Goal: Communication & Community: Answer question/provide support

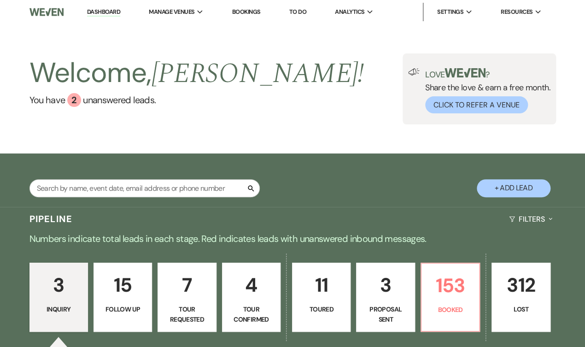
click at [414, 288] on link "3 Proposal Sent" at bounding box center [385, 296] width 58 height 69
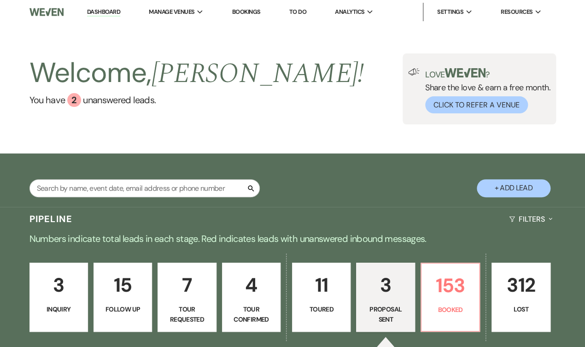
select select "6"
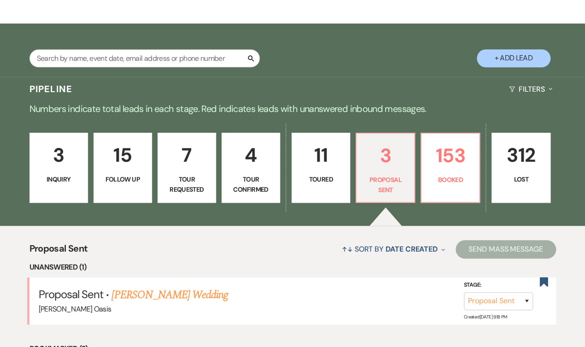
scroll to position [190, 0]
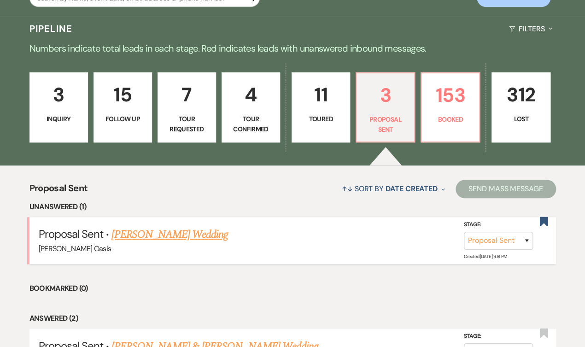
click at [186, 226] on link "[PERSON_NAME] Wedding" at bounding box center [169, 234] width 116 height 17
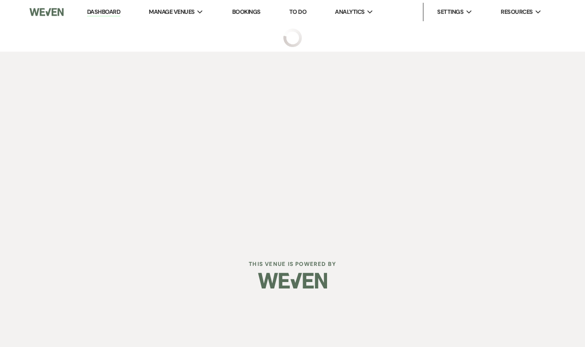
select select "6"
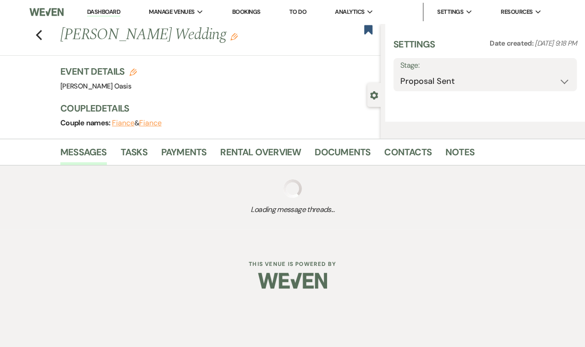
select select "5"
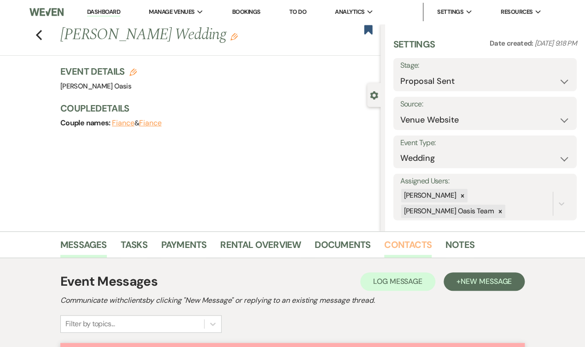
click at [391, 249] on link "Contacts" at bounding box center [407, 247] width 47 height 20
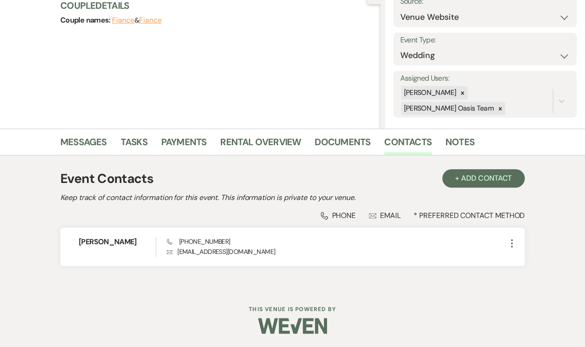
scroll to position [102, 0]
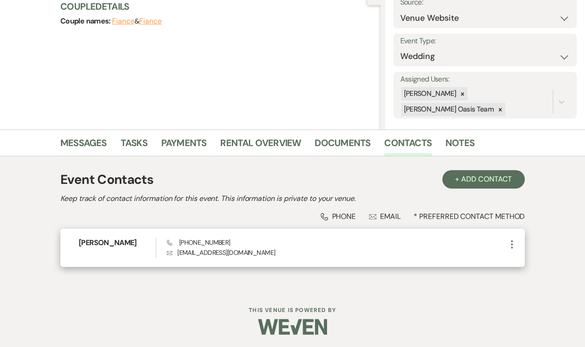
click at [511, 242] on use "button" at bounding box center [512, 244] width 2 height 8
click at [525, 262] on button "Pencil Edit" at bounding box center [533, 262] width 55 height 16
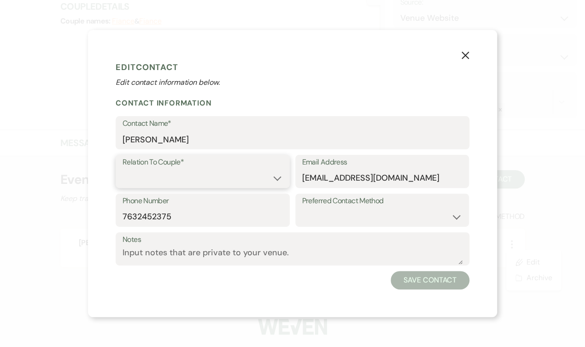
select select "1"
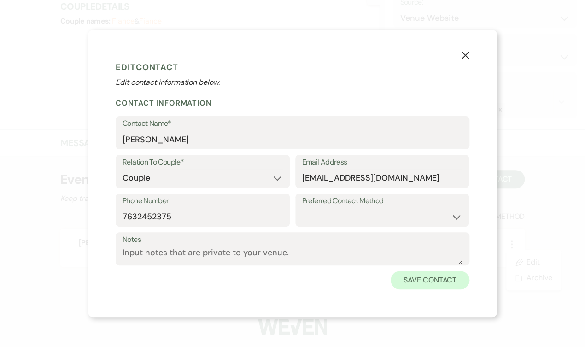
click at [410, 280] on button "Save Contact" at bounding box center [429, 280] width 79 height 18
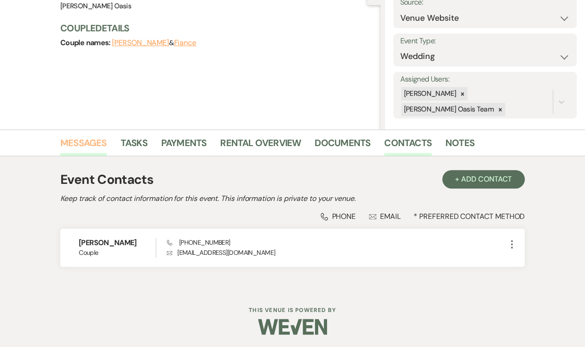
click at [87, 143] on link "Messages" at bounding box center [83, 145] width 47 height 20
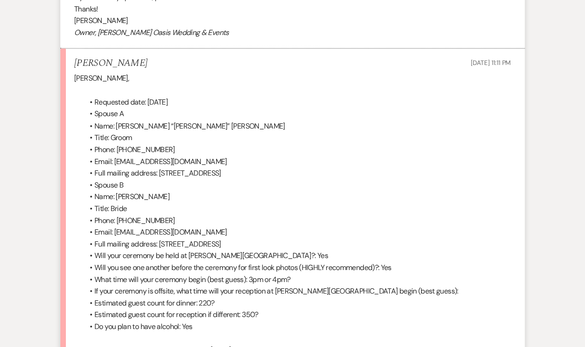
scroll to position [4583, 0]
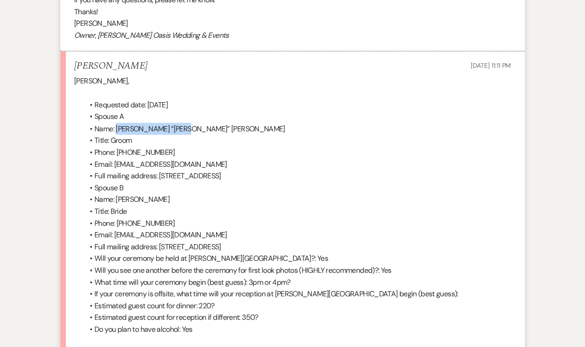
drag, startPoint x: 177, startPoint y: 92, endPoint x: 116, endPoint y: 90, distance: 60.8
click at [116, 122] on li "Name: [PERSON_NAME] “[PERSON_NAME]” [PERSON_NAME]" at bounding box center [296, 128] width 427 height 12
copy span "[PERSON_NAME] “TJ” [PERSON_NAME]"
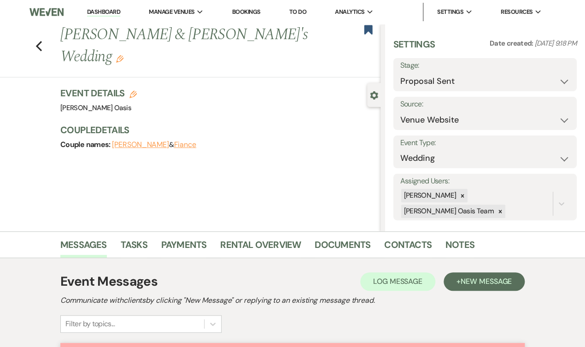
scroll to position [0, 0]
click at [188, 145] on button "Fiance" at bounding box center [185, 144] width 23 height 7
select select "1"
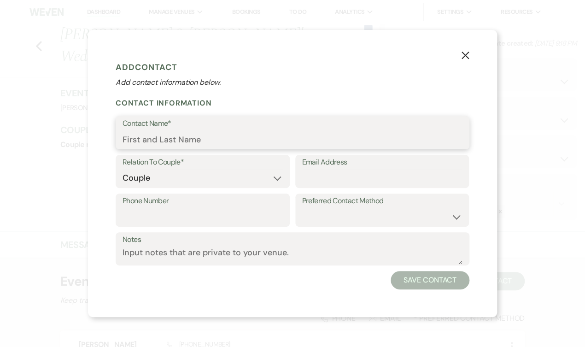
paste input "[PERSON_NAME] “TJ” [PERSON_NAME]"
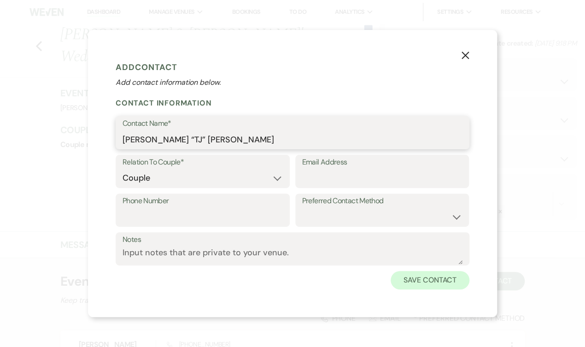
type input "[PERSON_NAME] “TJ” [PERSON_NAME]"
click at [428, 280] on button "Save Contact" at bounding box center [429, 280] width 79 height 18
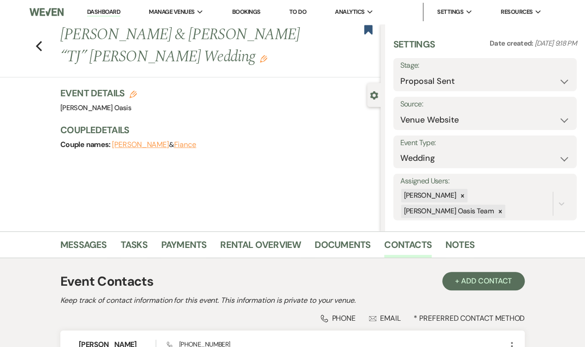
click at [192, 142] on button "Fiance" at bounding box center [185, 144] width 23 height 7
select select "1"
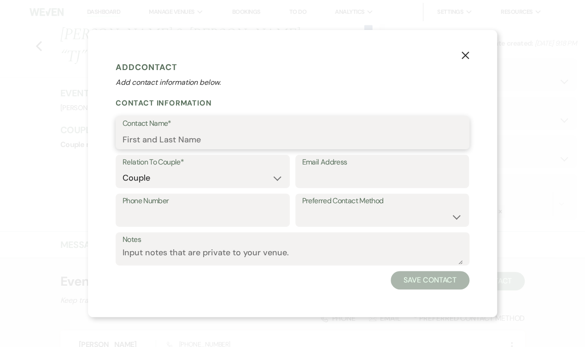
paste input "[PERSON_NAME] “TJ” [PERSON_NAME]"
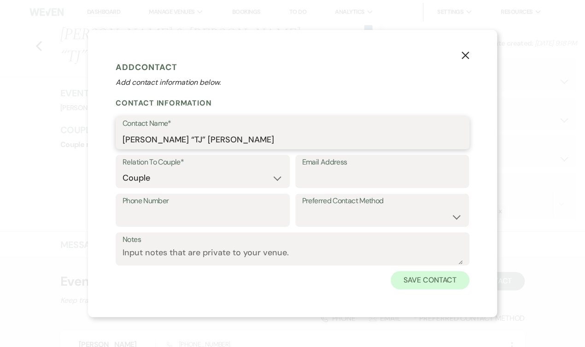
type input "[PERSON_NAME] “TJ” [PERSON_NAME]"
click at [454, 279] on button "Save Contact" at bounding box center [429, 280] width 79 height 18
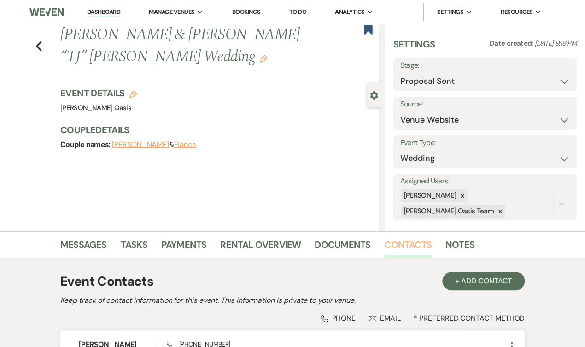
click at [405, 250] on link "Contacts" at bounding box center [407, 247] width 47 height 20
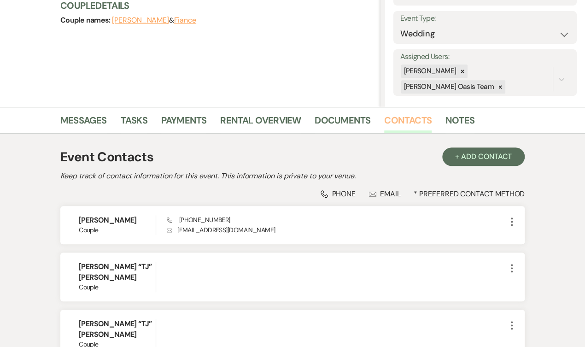
scroll to position [126, 0]
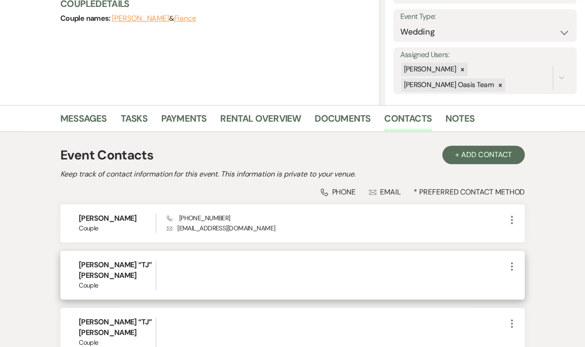
click at [514, 266] on icon "More" at bounding box center [511, 266] width 11 height 11
click at [522, 299] on use "button" at bounding box center [520, 300] width 6 height 6
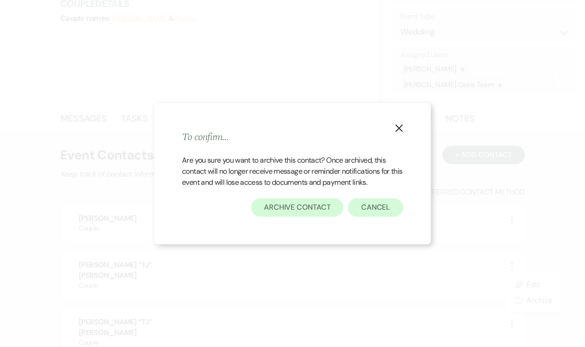
click at [301, 205] on button "Archive Contact" at bounding box center [297, 207] width 93 height 18
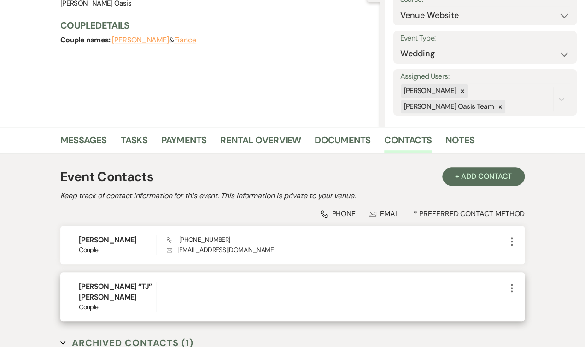
scroll to position [93, 0]
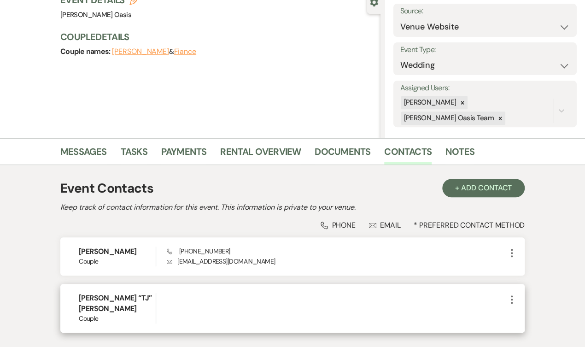
click at [512, 297] on icon "More" at bounding box center [511, 299] width 11 height 11
click at [530, 335] on button "Archive Archive" at bounding box center [533, 333] width 55 height 16
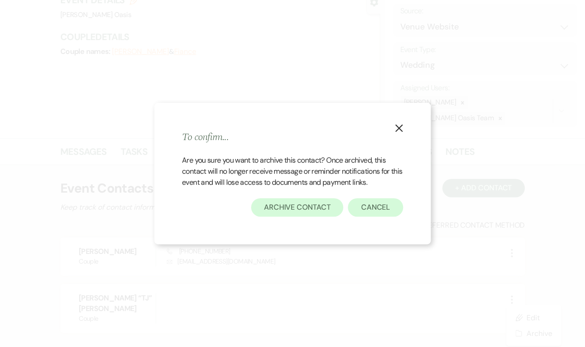
click at [313, 208] on button "Archive Contact" at bounding box center [297, 207] width 93 height 18
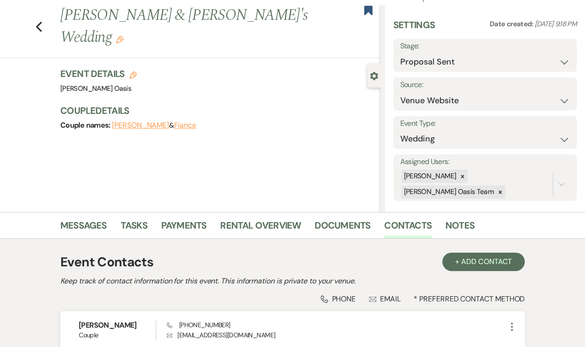
scroll to position [90, 0]
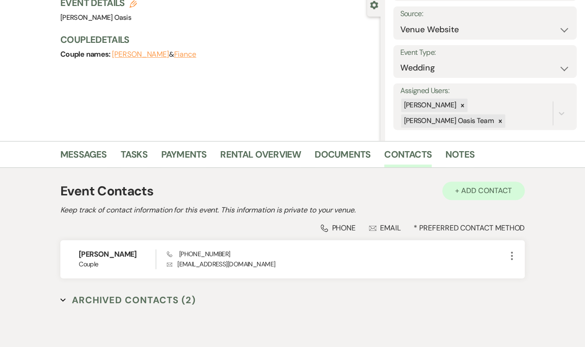
click at [472, 192] on button "+ Add Contact" at bounding box center [483, 190] width 82 height 18
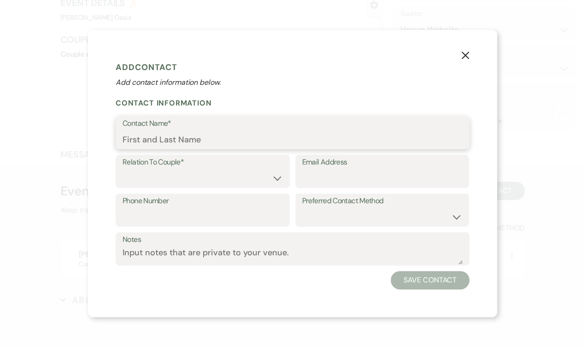
paste input "[PERSON_NAME] “TJ” [PERSON_NAME]"
type input "[PERSON_NAME] “TJ” [PERSON_NAME]"
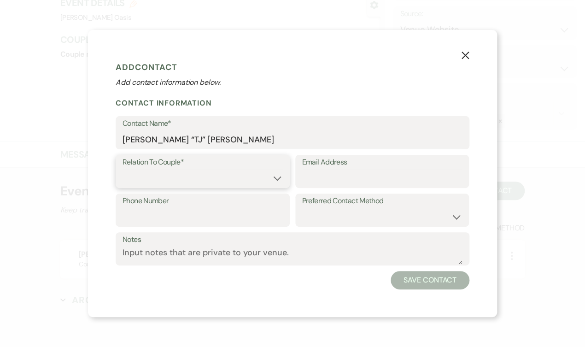
select select "1"
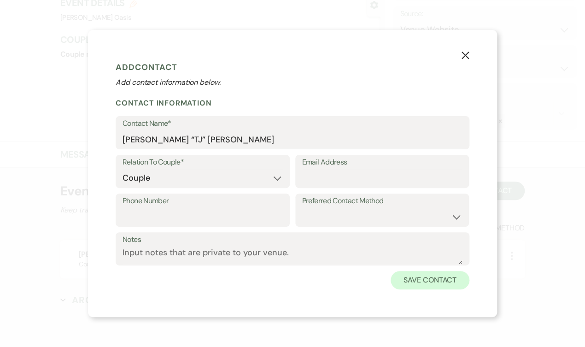
click at [430, 280] on button "Save Contact" at bounding box center [429, 280] width 79 height 18
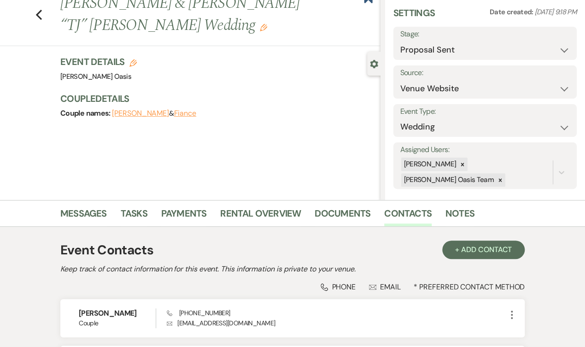
scroll to position [25, 0]
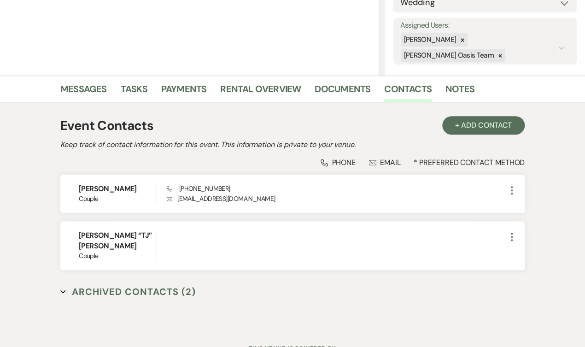
scroll to position [157, 0]
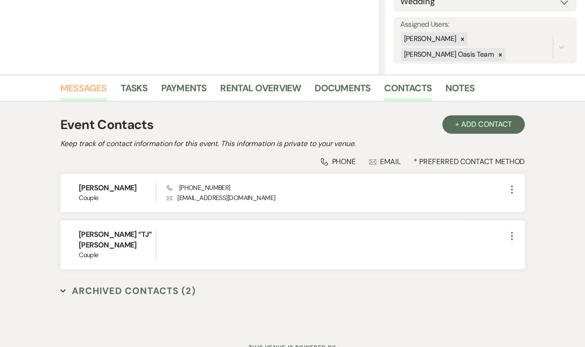
click at [99, 92] on link "Messages" at bounding box center [83, 91] width 47 height 20
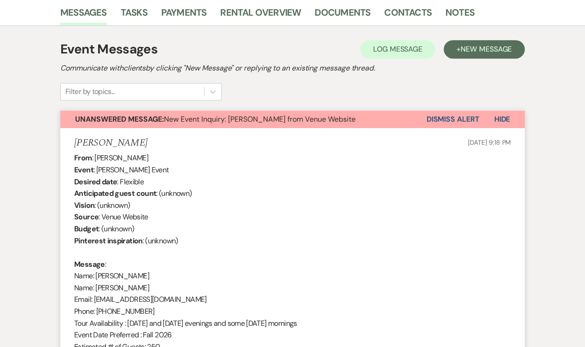
scroll to position [207, 0]
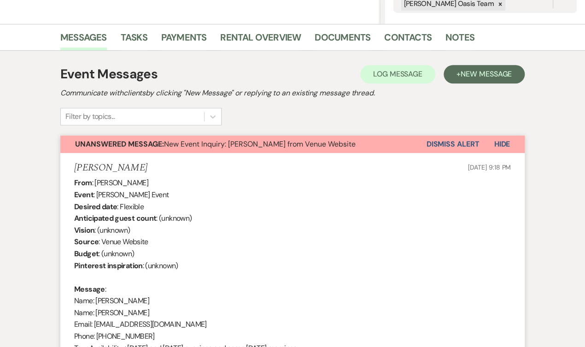
click at [453, 142] on button "Dismiss Alert" at bounding box center [452, 143] width 53 height 17
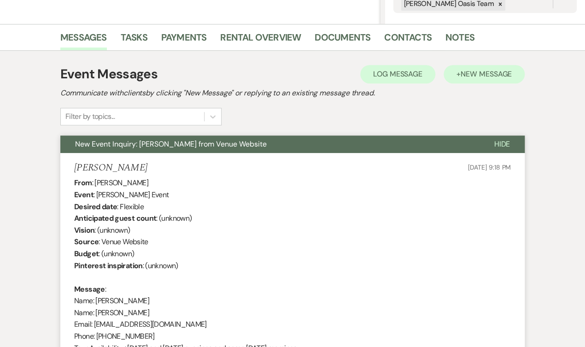
click at [489, 75] on span "New Message" at bounding box center [485, 74] width 51 height 10
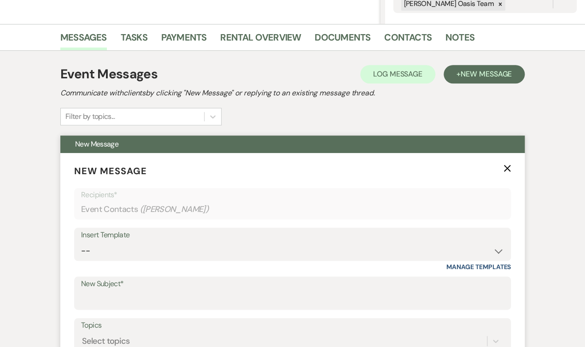
click at [297, 235] on div "Insert Template" at bounding box center [292, 234] width 423 height 13
select select "2087"
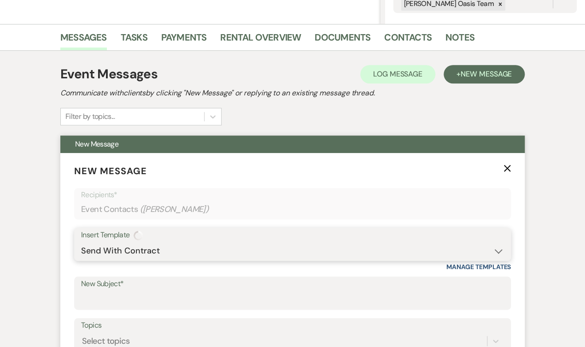
type input "Rental Agreement :)"
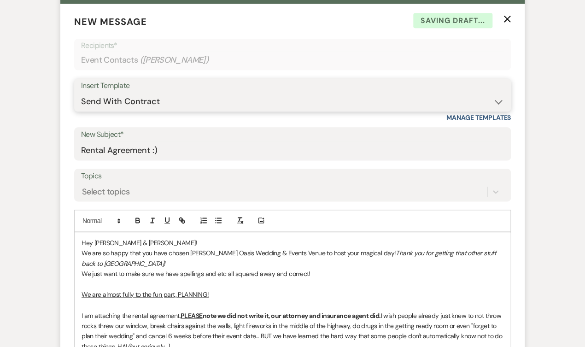
scroll to position [363, 0]
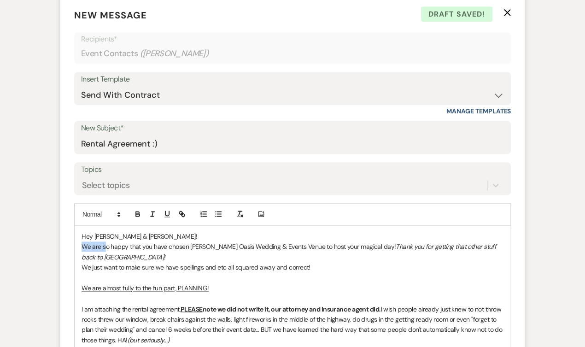
drag, startPoint x: 101, startPoint y: 243, endPoint x: 82, endPoint y: 243, distance: 18.4
click at [82, 243] on p "We are so happy that you have chosen Oehme Oasis Wedding & Events Venue to host…" at bounding box center [292, 251] width 422 height 21
click at [81, 264] on p "We just want to make sure we have spellings and etc all squared away and correc…" at bounding box center [292, 267] width 422 height 10
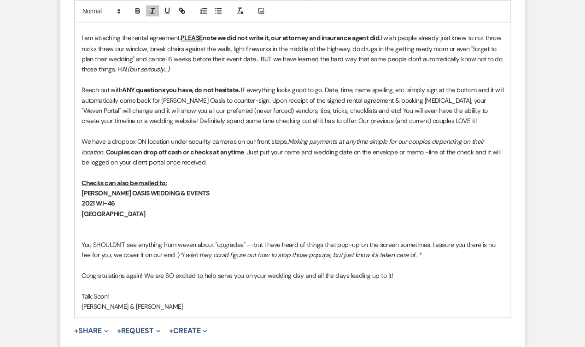
scroll to position [623, 0]
click at [86, 326] on button "+ Share Expand" at bounding box center [91, 329] width 35 height 7
click at [106, 343] on span "Doc Upload Documents" at bounding box center [111, 348] width 52 height 10
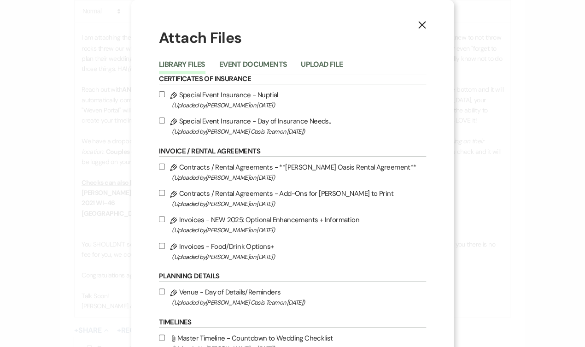
click at [163, 166] on input "Pencil Contracts / Rental Agreements - **Oehme Oasis Rental Agreement** (Upload…" at bounding box center [162, 166] width 6 height 6
checkbox input "true"
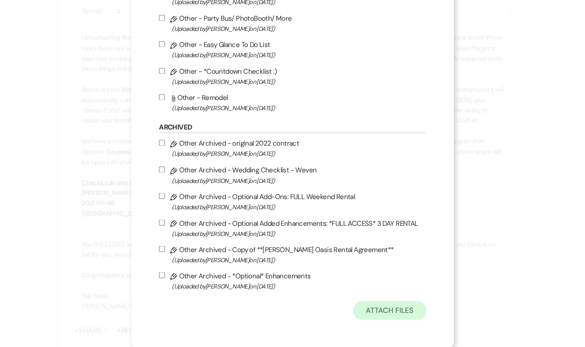
scroll to position [518, 0]
click at [408, 305] on button "Attach Files" at bounding box center [389, 310] width 73 height 18
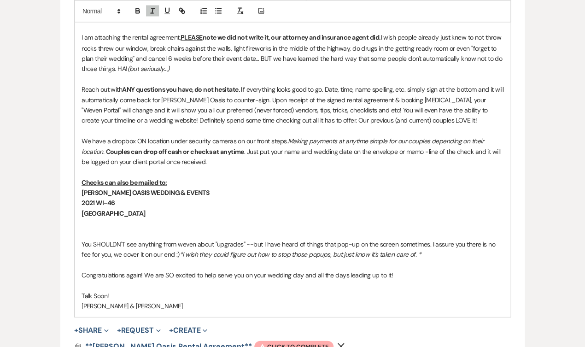
scroll to position [630, 0]
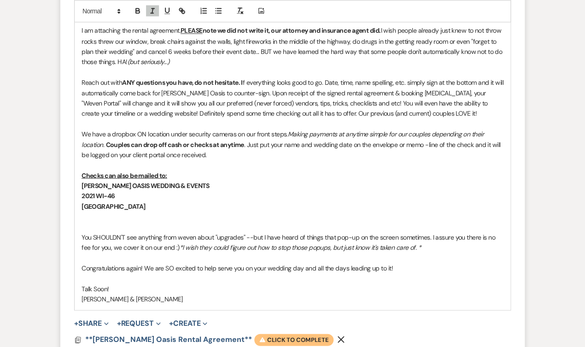
click at [259, 333] on span "Warning Click to complete" at bounding box center [293, 339] width 79 height 12
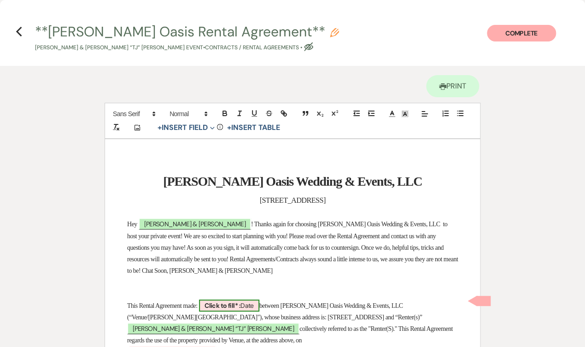
click at [239, 301] on b "Click to fill* :" at bounding box center [222, 305] width 36 height 8
select select "owner"
select select "Date"
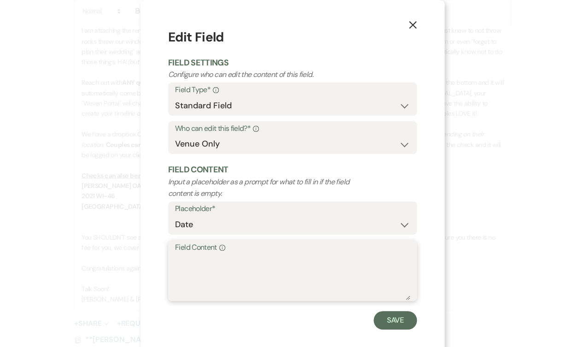
click at [240, 265] on textarea "Field Content Info" at bounding box center [292, 277] width 235 height 46
type textarea "8/16/25"
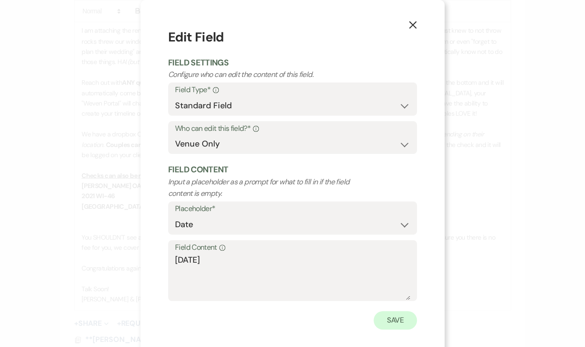
click at [391, 313] on button "Save" at bounding box center [394, 320] width 43 height 18
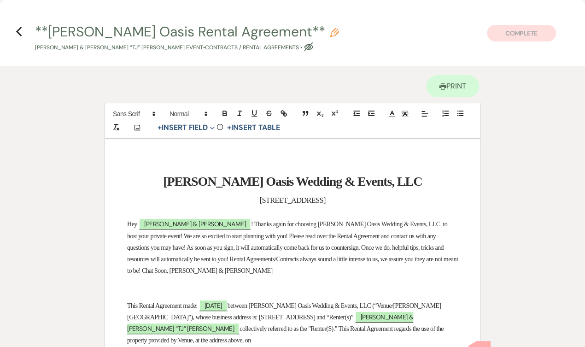
scroll to position [69, 0]
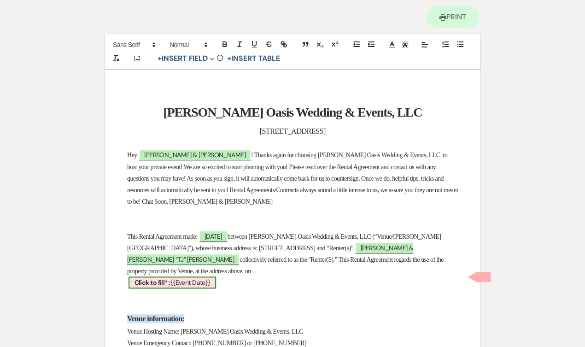
click at [171, 276] on span "Click to fill* : {{Event Date}}" at bounding box center [171, 282] width 87 height 12
select select "smartCustomField"
select select "owner"
select select "{{eventDate}}"
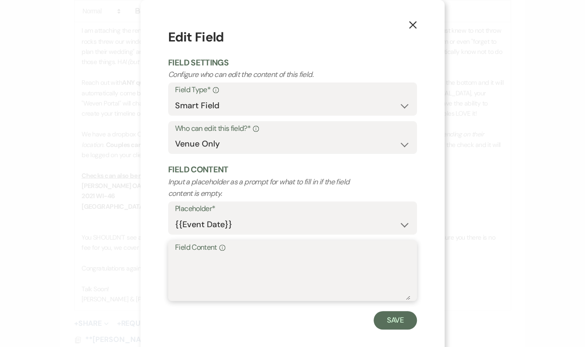
click at [189, 266] on textarea "Field Content Info" at bounding box center [292, 277] width 235 height 46
paste textarea "[DATE]"
type textarea "[DATE]"
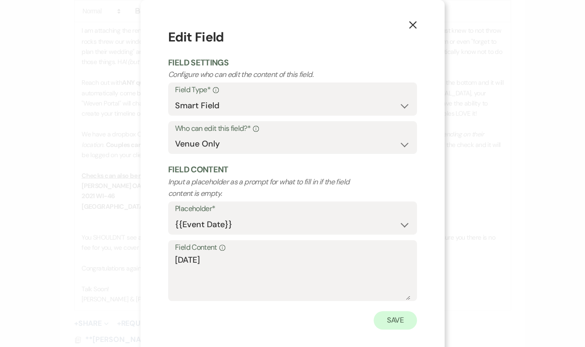
click at [387, 323] on button "Save" at bounding box center [394, 320] width 43 height 18
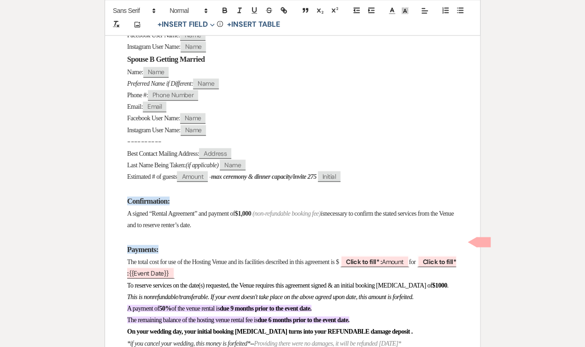
scroll to position [531, 0]
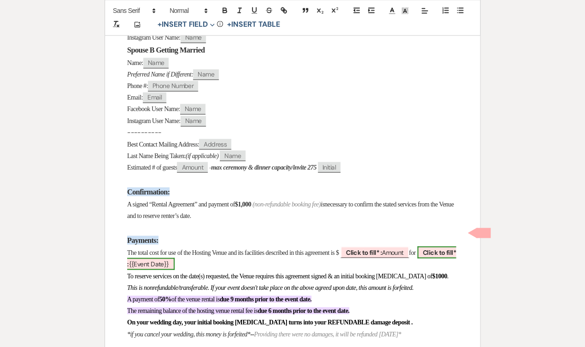
click at [164, 246] on span "Click to fill* : {{Event Date}}" at bounding box center [291, 257] width 329 height 23
select select "smartCustomField"
select select "owner"
select select "{{eventDate}}"
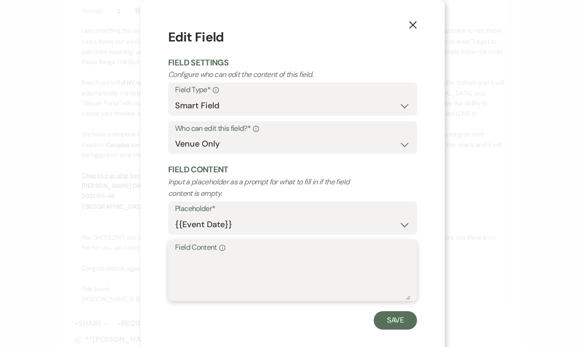
click at [196, 264] on textarea "Field Content Info" at bounding box center [292, 277] width 235 height 46
paste textarea "[DATE]"
type textarea "[DATE]"
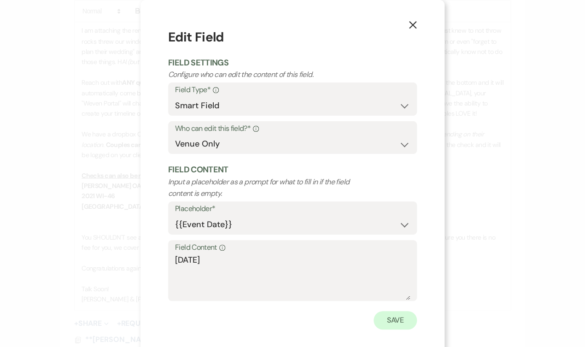
click at [395, 320] on button "Save" at bounding box center [394, 320] width 43 height 18
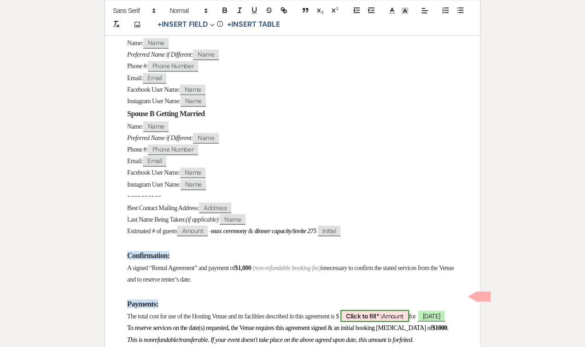
scroll to position [466, 0]
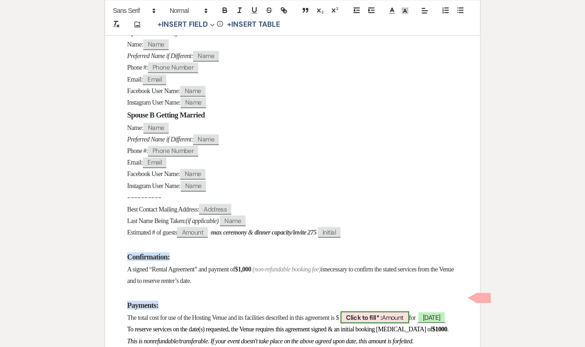
click at [382, 313] on b "Click to fill* :" at bounding box center [364, 317] width 36 height 8
select select "owner"
select select "Amount"
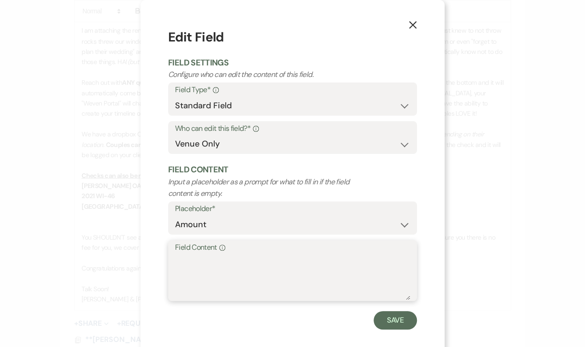
click at [328, 285] on textarea "Field Content Info" at bounding box center [292, 277] width 235 height 46
type textarea "5,850"
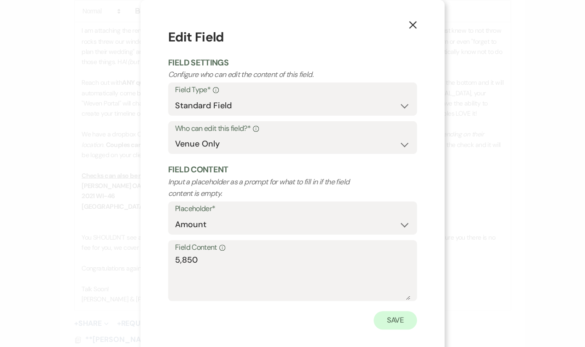
click at [388, 321] on button "Save" at bounding box center [394, 320] width 43 height 18
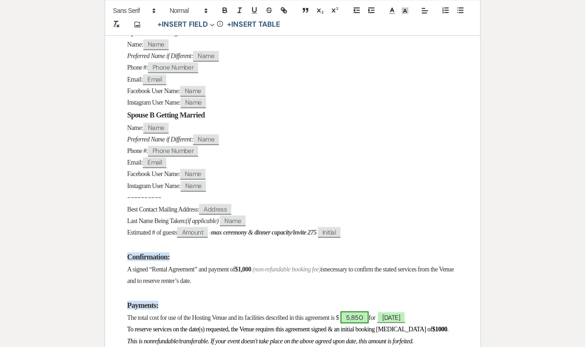
click at [368, 311] on span "5,850" at bounding box center [354, 317] width 28 height 12
select select "owner"
select select "Amount"
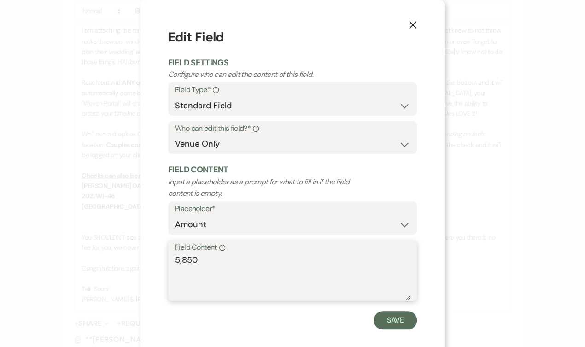
click at [294, 277] on textarea "5,850" at bounding box center [292, 277] width 235 height 46
type textarea "5,850- PROMO per RO"
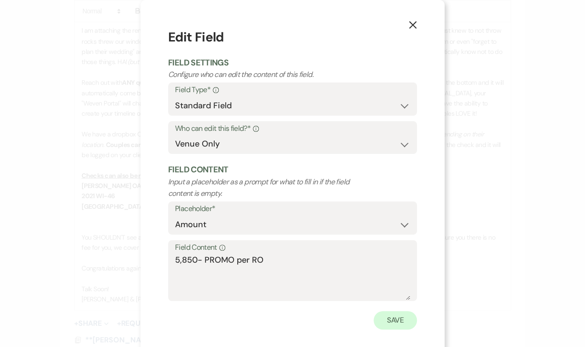
click at [389, 316] on button "Save" at bounding box center [394, 320] width 43 height 18
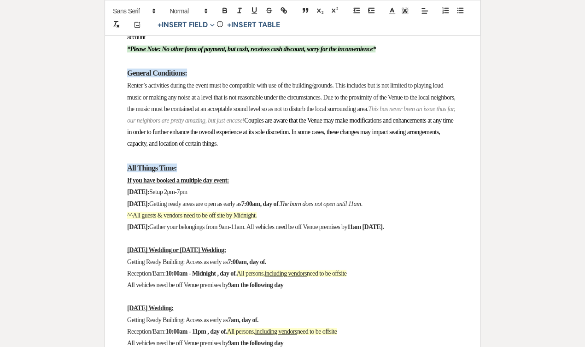
scroll to position [887, 0]
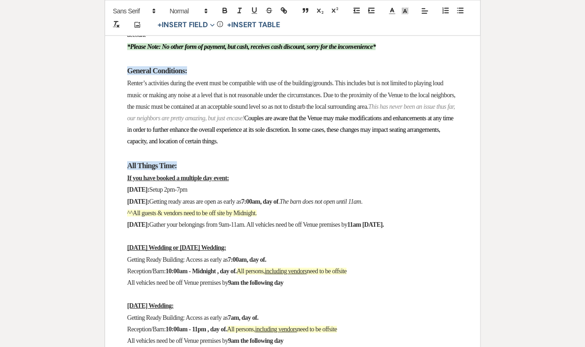
drag, startPoint x: 132, startPoint y: 216, endPoint x: 119, endPoint y: 163, distance: 54.8
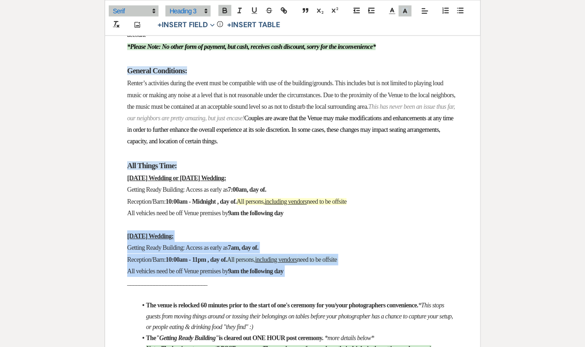
drag, startPoint x: 120, startPoint y: 262, endPoint x: 116, endPoint y: 211, distance: 50.8
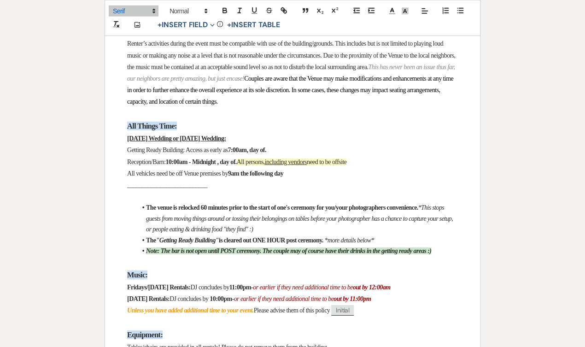
scroll to position [942, 0]
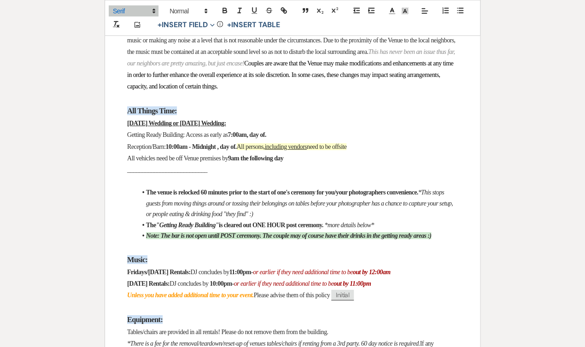
drag, startPoint x: 417, startPoint y: 269, endPoint x: 84, endPoint y: 268, distance: 332.9
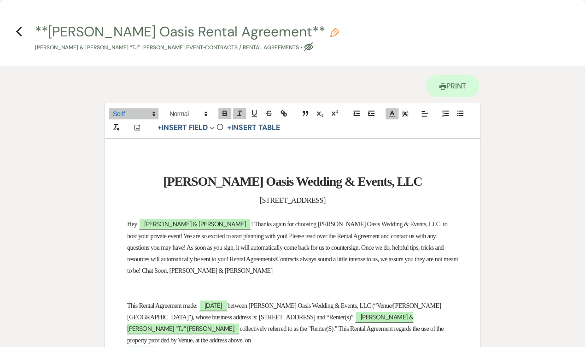
scroll to position [0, 0]
click at [17, 29] on use "button" at bounding box center [19, 32] width 6 height 10
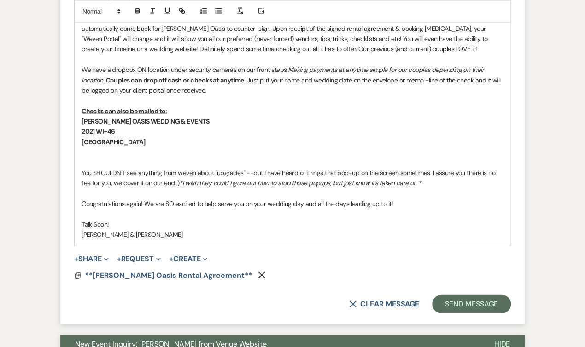
scroll to position [697, 0]
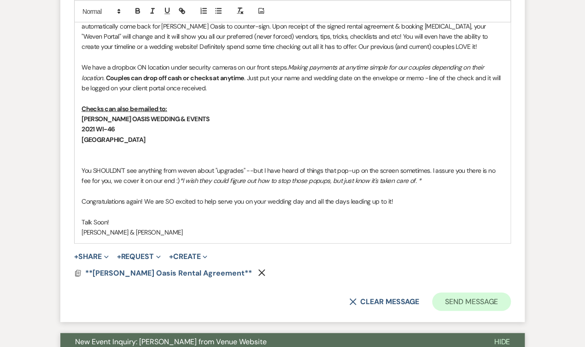
click at [472, 292] on button "Send Message" at bounding box center [471, 301] width 79 height 18
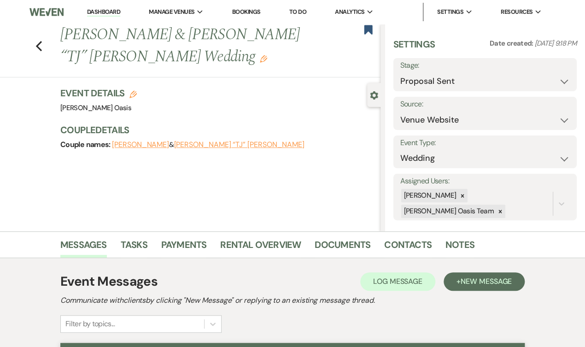
scroll to position [0, 0]
click at [364, 28] on use "button" at bounding box center [368, 29] width 8 height 9
click at [87, 12] on link "Dashboard" at bounding box center [103, 12] width 33 height 9
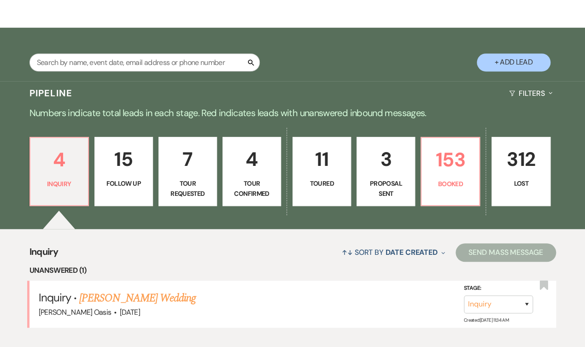
scroll to position [129, 0]
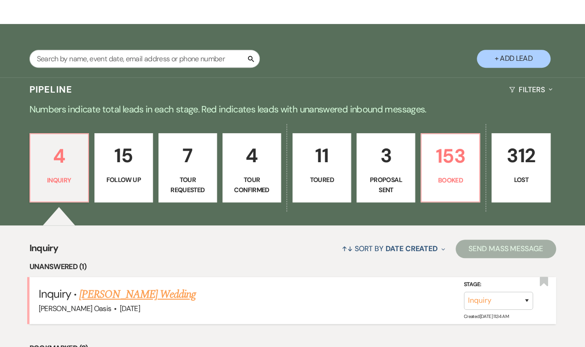
click at [126, 286] on link "Avery Murdzek's Wedding" at bounding box center [137, 294] width 116 height 17
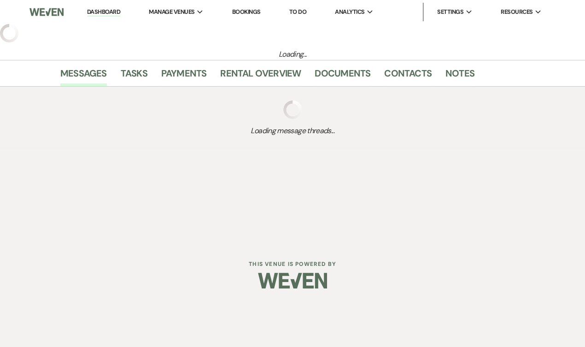
select select "5"
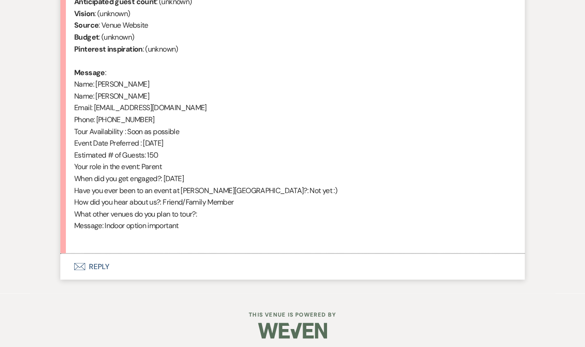
scroll to position [424, 0]
drag, startPoint x: 140, startPoint y: 93, endPoint x: 95, endPoint y: 94, distance: 44.2
click at [95, 94] on div "From : Avery Murdzek Event : Avery Murdzek's Event Desired date : June 1st 2027…" at bounding box center [292, 101] width 436 height 283
click at [147, 259] on button "Envelope Reply" at bounding box center [292, 266] width 464 height 26
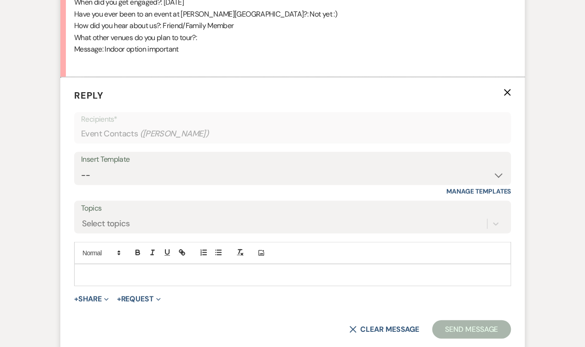
scroll to position [634, 0]
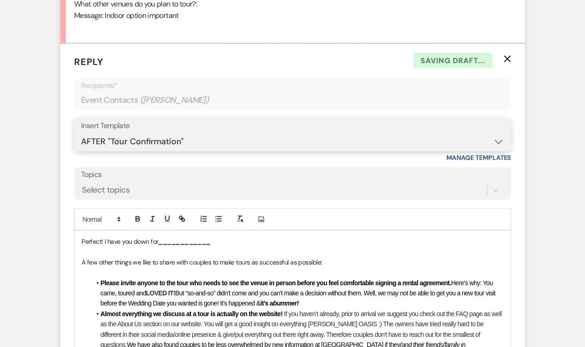
select select "2583"
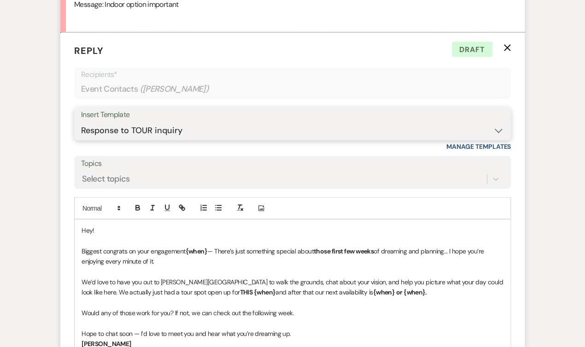
scroll to position [647, 0]
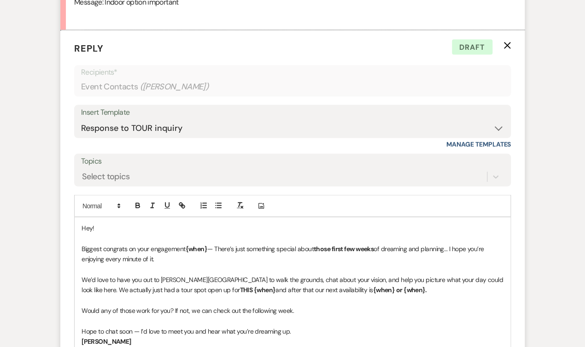
click at [208, 243] on p "Biggest congrats on your engagement {when} — There’s just something special abo…" at bounding box center [292, 253] width 422 height 21
drag, startPoint x: 390, startPoint y: 239, endPoint x: 371, endPoint y: 240, distance: 18.9
click at [371, 243] on p "Biggest congrats on your engagement last month! — There’s just something specia…" at bounding box center [292, 253] width 422 height 21
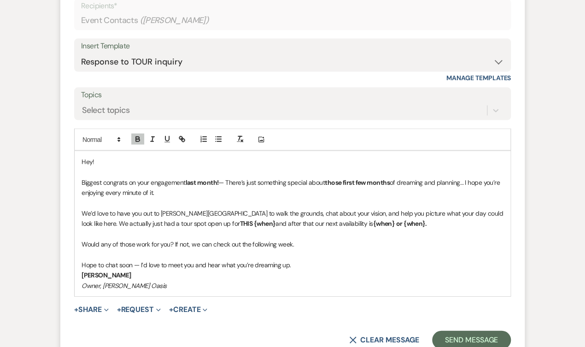
scroll to position [713, 0]
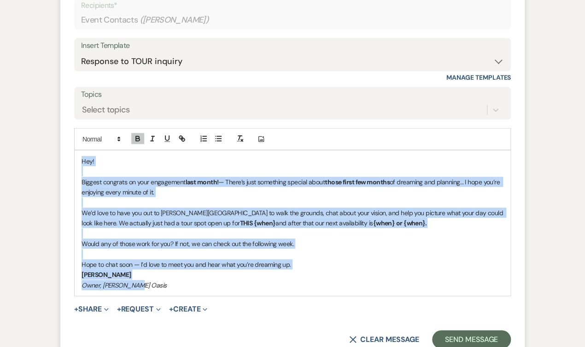
drag, startPoint x: 149, startPoint y: 279, endPoint x: 71, endPoint y: 147, distance: 153.0
click at [71, 147] on form "Reply X Draft Recipients* Event Contacts ( Avery Murdzek ) Insert Template -- W…" at bounding box center [292, 162] width 464 height 396
copy div "Hey! Biggest congrats on your engagement last month! — There’s just something s…"
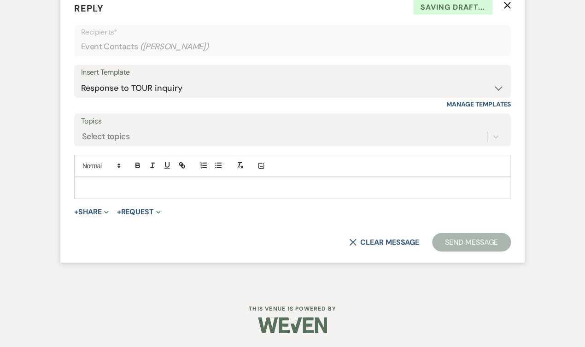
scroll to position [679, 0]
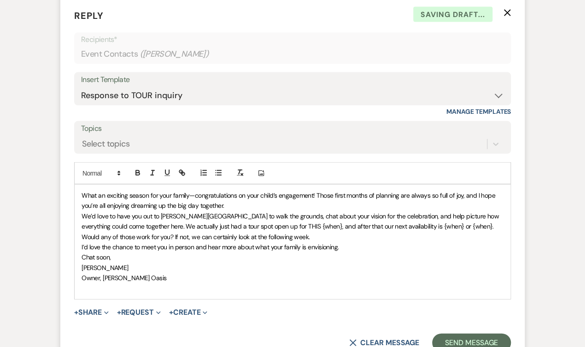
click at [82, 191] on span "What an exciting season for your family—congratulations on your child’s engagem…" at bounding box center [288, 200] width 415 height 18
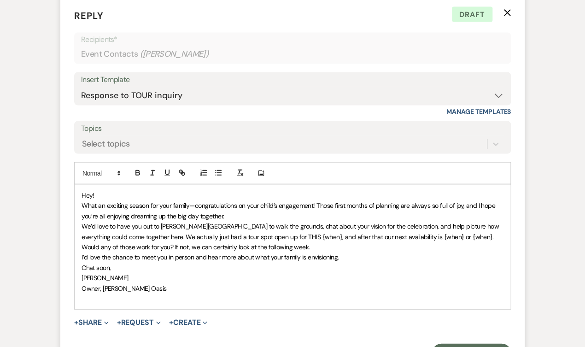
click at [235, 209] on p "﻿ What an exciting season for your family—congratulations on your child’s engag…" at bounding box center [292, 210] width 422 height 21
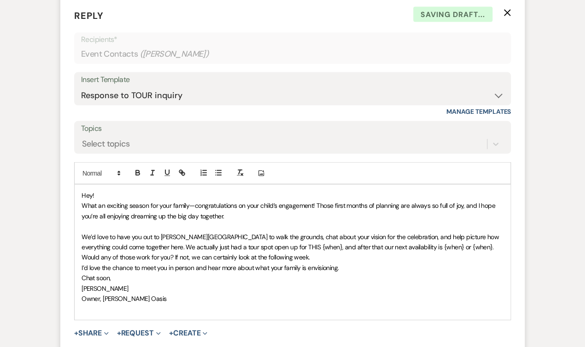
click at [140, 233] on span "We’d love to have you out to Oehme Oasis to walk the grounds, chat about your v…" at bounding box center [290, 242] width 419 height 18
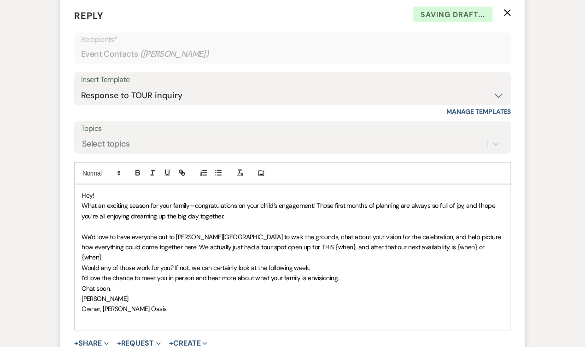
click at [314, 233] on span "We’d love to have everyone out to Oehme Oasis to walk the grounds, chat about y…" at bounding box center [291, 247] width 421 height 29
click at [410, 233] on span "We’d love to have everyone out to Oehme Oasis to walk the grounds, chat about t…" at bounding box center [291, 247] width 421 height 29
click at [155, 236] on span "We’d love to have everyone out to Oehme Oasis to walk the grounds, chat about t…" at bounding box center [290, 247] width 418 height 29
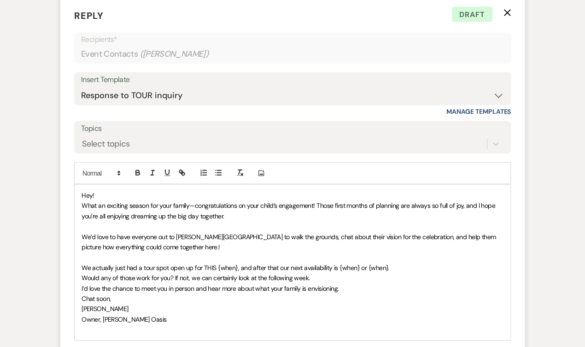
click at [235, 263] on span "﻿ We actually just had a tour spot open up for THIS {when}, and after that our …" at bounding box center [235, 267] width 308 height 8
drag, startPoint x: 425, startPoint y: 256, endPoint x: 366, endPoint y: 256, distance: 58.9
click at [366, 262] on p "We actually just had a tour spot open up for THIS Sunday at 1:30pm, and after t…" at bounding box center [292, 267] width 422 height 10
drag, startPoint x: 201, startPoint y: 256, endPoint x: 264, endPoint y: 257, distance: 63.1
click at [264, 263] on span "We actually just had a tour spot open up for THIS Sunday at 1:30pm, and after t…" at bounding box center [235, 267] width 308 height 8
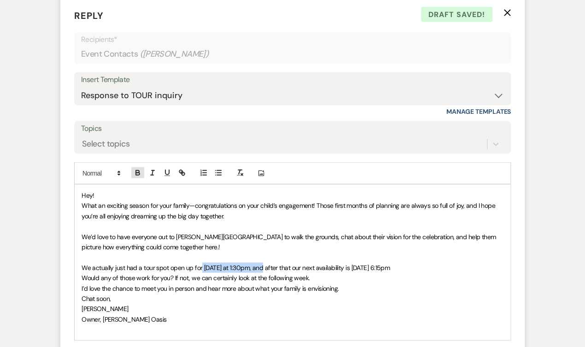
click at [136, 170] on icon "button" at bounding box center [137, 171] width 3 height 2
drag, startPoint x: 367, startPoint y: 258, endPoint x: 459, endPoint y: 260, distance: 92.1
click at [459, 262] on p "We actually just had a tour spot open up for THIS Sunday at 1:30pm , and after …" at bounding box center [292, 267] width 422 height 10
click at [139, 170] on icon "button" at bounding box center [137, 171] width 3 height 2
click at [110, 273] on span "Would any of those work for you? If not, we can certainly look at the following…" at bounding box center [195, 277] width 228 height 8
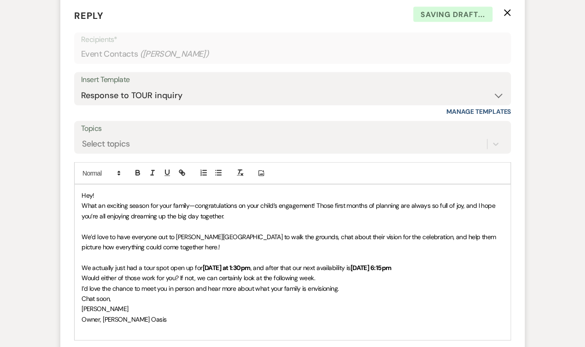
click at [325, 273] on p "Would either of those work for you? If not, we can certainly look at the follow…" at bounding box center [292, 278] width 422 height 10
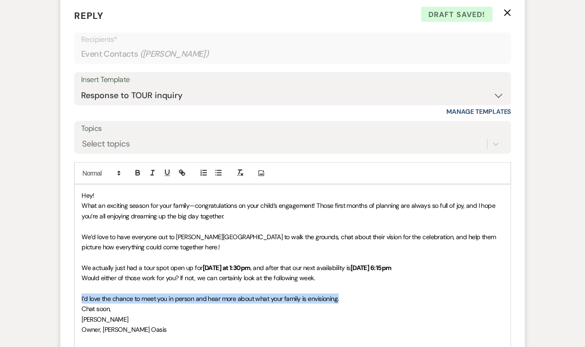
drag, startPoint x: 350, startPoint y: 286, endPoint x: 64, endPoint y: 285, distance: 285.5
click at [64, 285] on form "Reply X Draft saved! Recipients* Event Contacts ( Avery Murdzek ) Insert Templa…" at bounding box center [292, 206] width 464 height 417
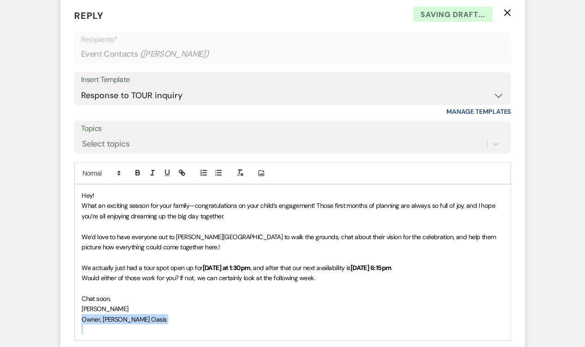
drag, startPoint x: 147, startPoint y: 314, endPoint x: 32, endPoint y: 310, distance: 115.2
click at [32, 310] on div "Event Messages Log Log Message + New Message Communicate with clients by clicki…" at bounding box center [292, 4] width 525 height 850
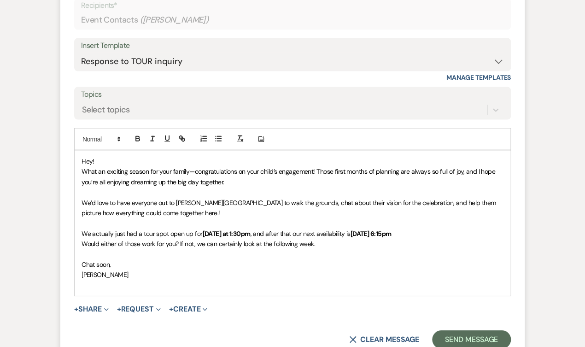
scroll to position [721, 0]
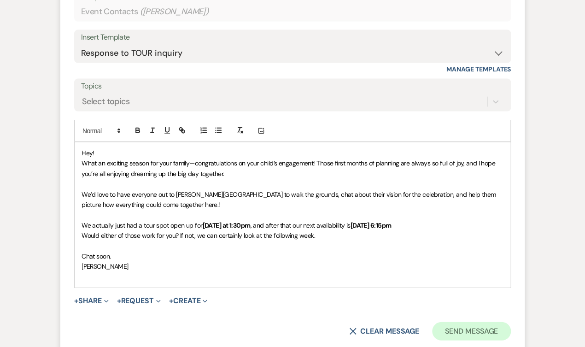
click at [454, 322] on button "Send Message" at bounding box center [471, 331] width 79 height 18
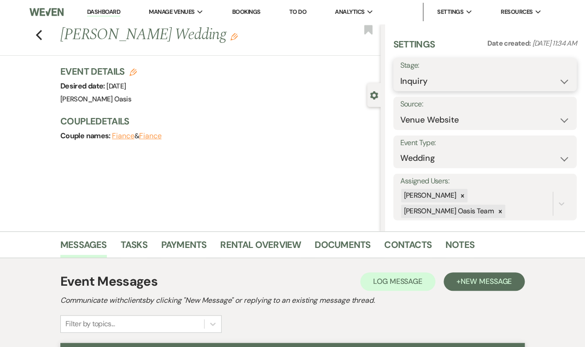
scroll to position [0, 0]
select select "2"
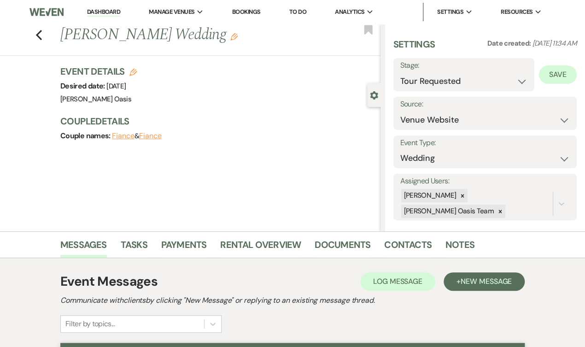
click at [554, 80] on button "Save" at bounding box center [558, 74] width 38 height 18
click at [82, 7] on li "Dashboard" at bounding box center [103, 12] width 42 height 18
click at [87, 10] on link "Dashboard" at bounding box center [103, 12] width 33 height 9
select select "2"
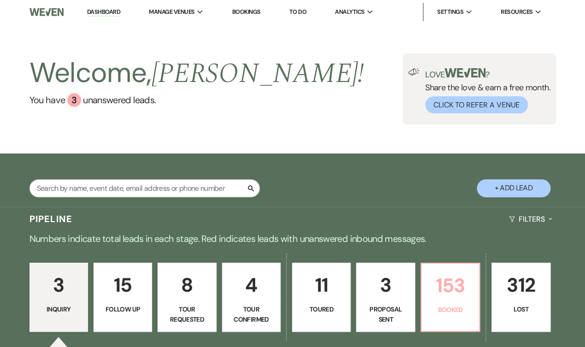
click at [451, 293] on p "153" at bounding box center [450, 285] width 47 height 31
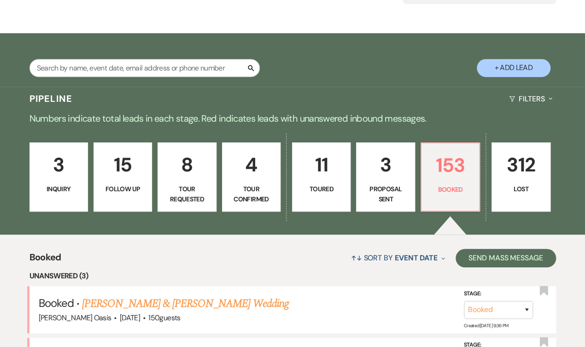
scroll to position [110, 0]
